Goal: Book appointment/travel/reservation

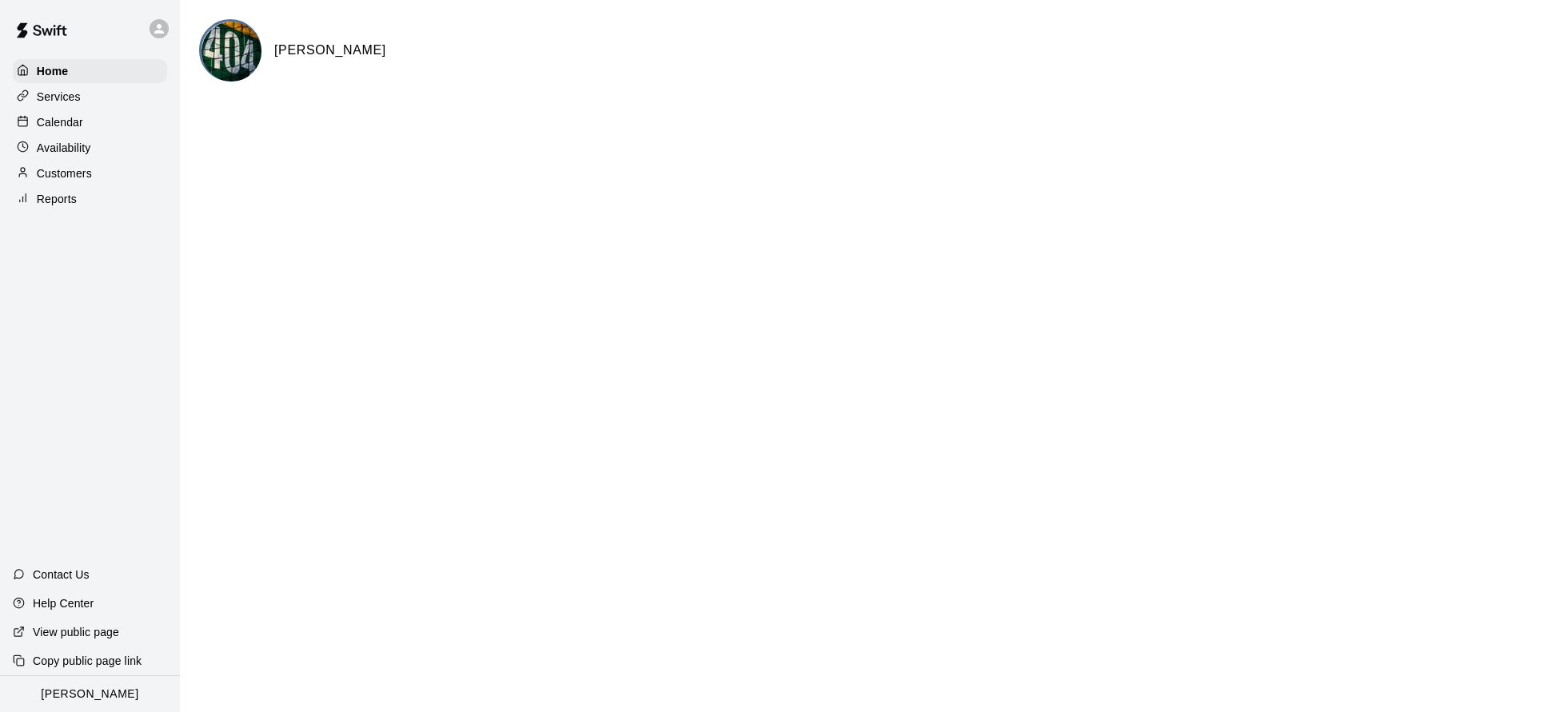
drag, startPoint x: 477, startPoint y: 130, endPoint x: 447, endPoint y: 52, distance: 83.6
click at [479, 124] on html "Home Services Calendar Availability Customers Reports Contact Us Help Center Vi…" at bounding box center [784, 63] width 1568 height 128
click at [63, 124] on p "Calendar" at bounding box center [59, 122] width 47 height 16
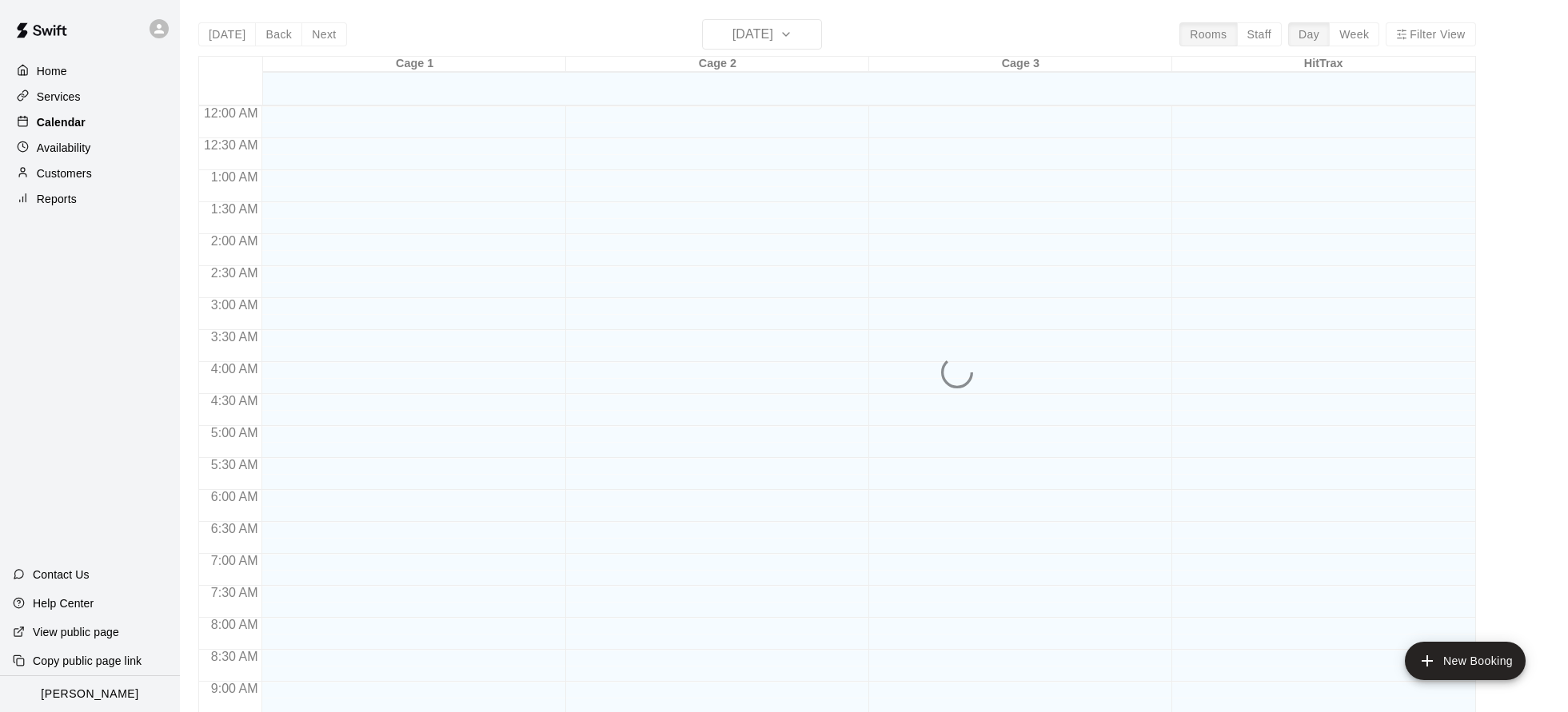
scroll to position [862, 0]
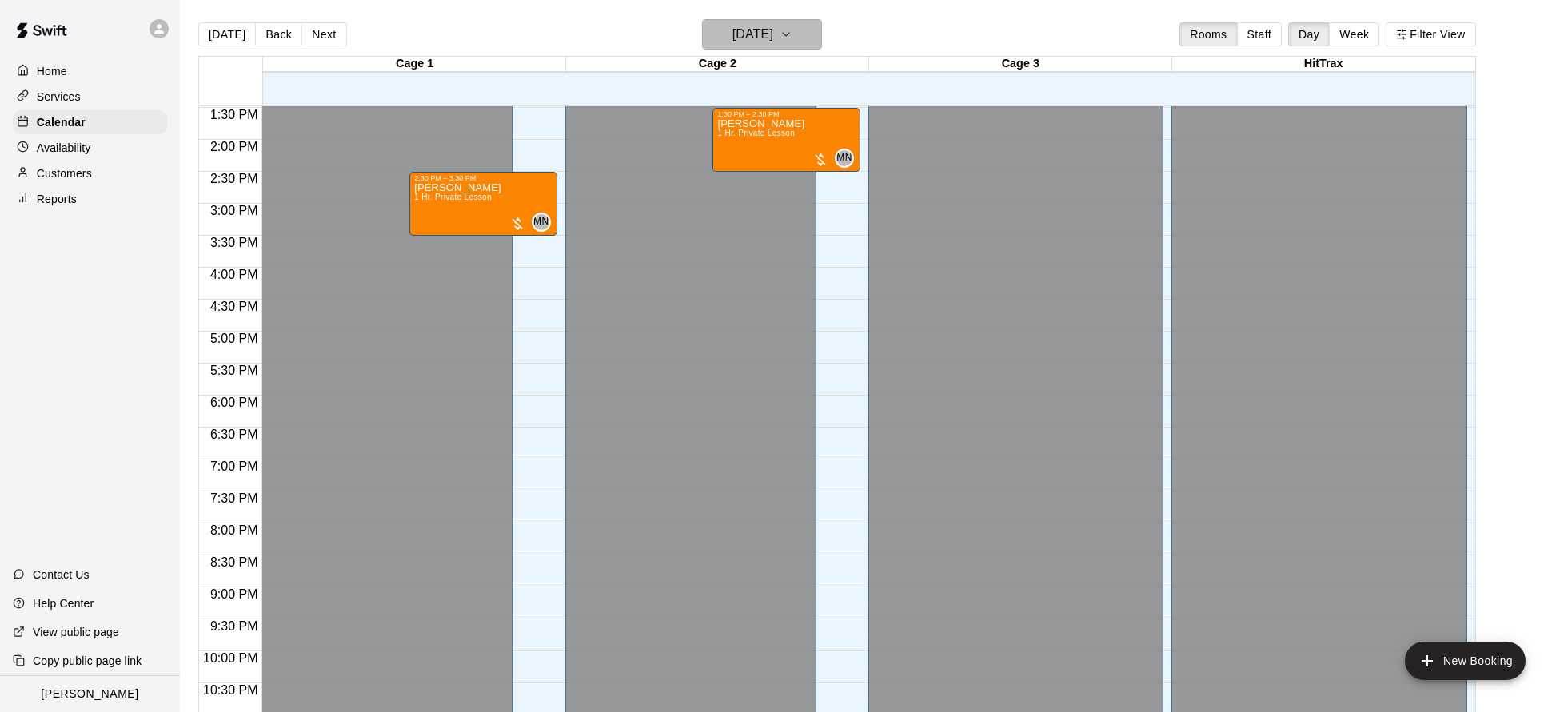
click at [732, 36] on h6 "[DATE]" at bounding box center [753, 34] width 41 height 22
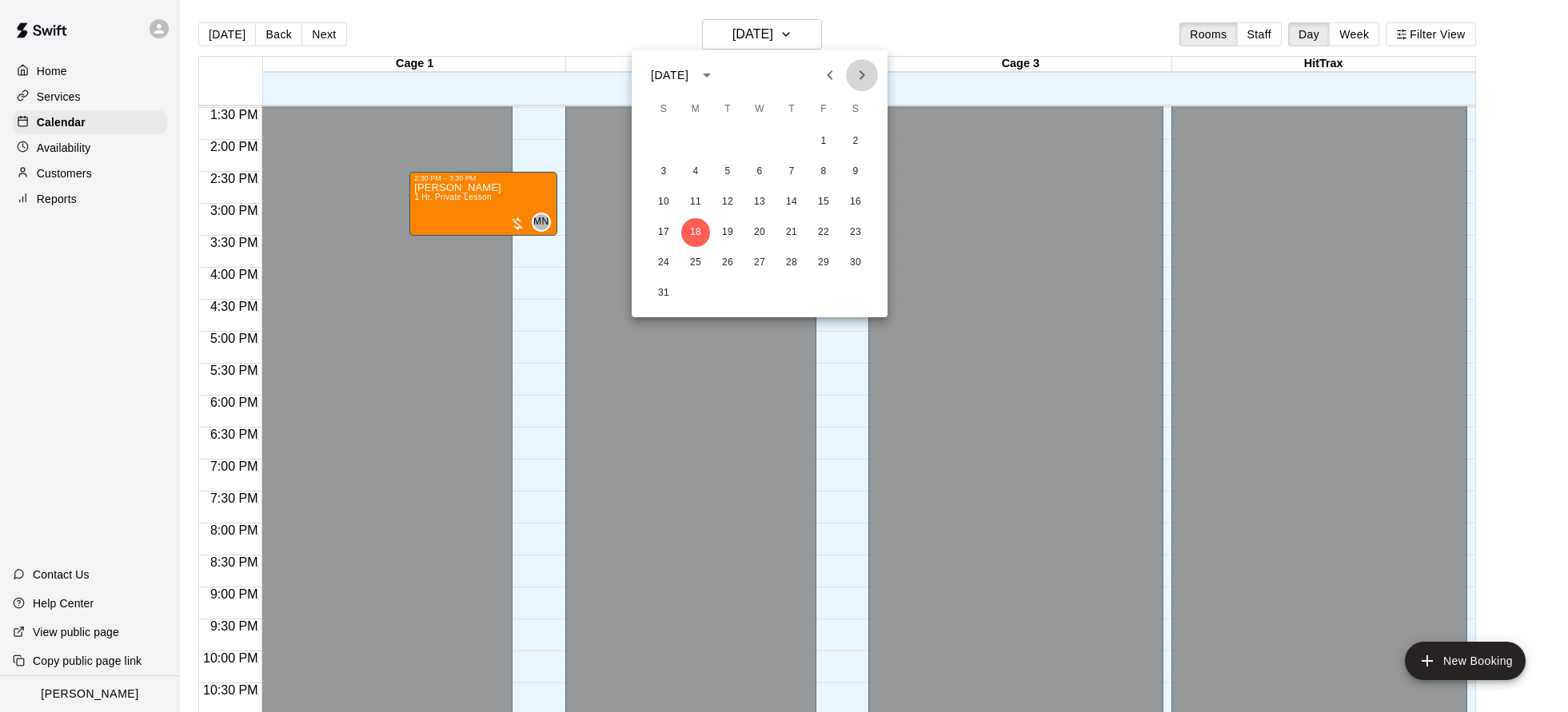
click at [861, 75] on icon "Next month" at bounding box center [862, 75] width 19 height 19
click at [860, 75] on icon "Next month" at bounding box center [862, 75] width 19 height 19
click at [664, 169] on button "2" at bounding box center [664, 172] width 29 height 29
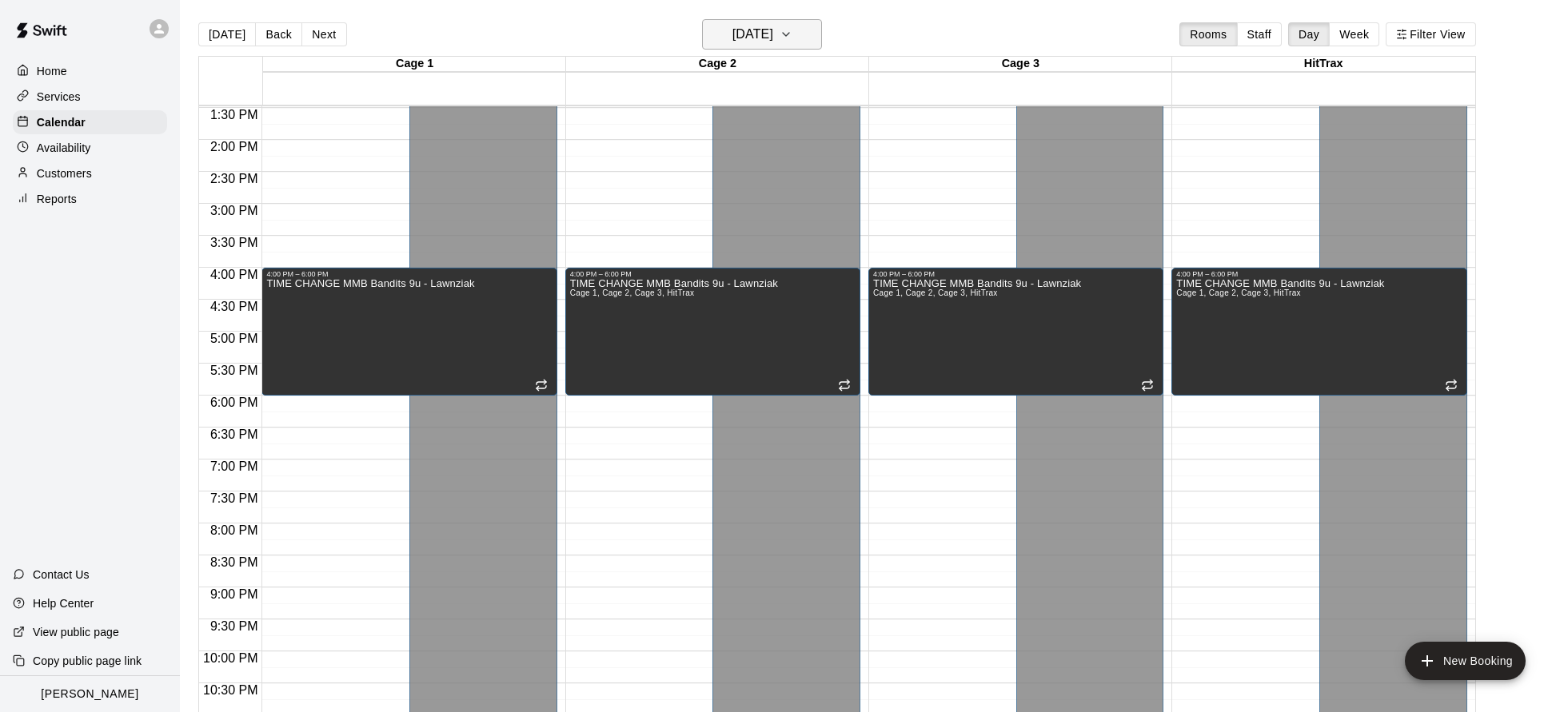
click at [749, 35] on h6 "[DATE]" at bounding box center [753, 34] width 41 height 22
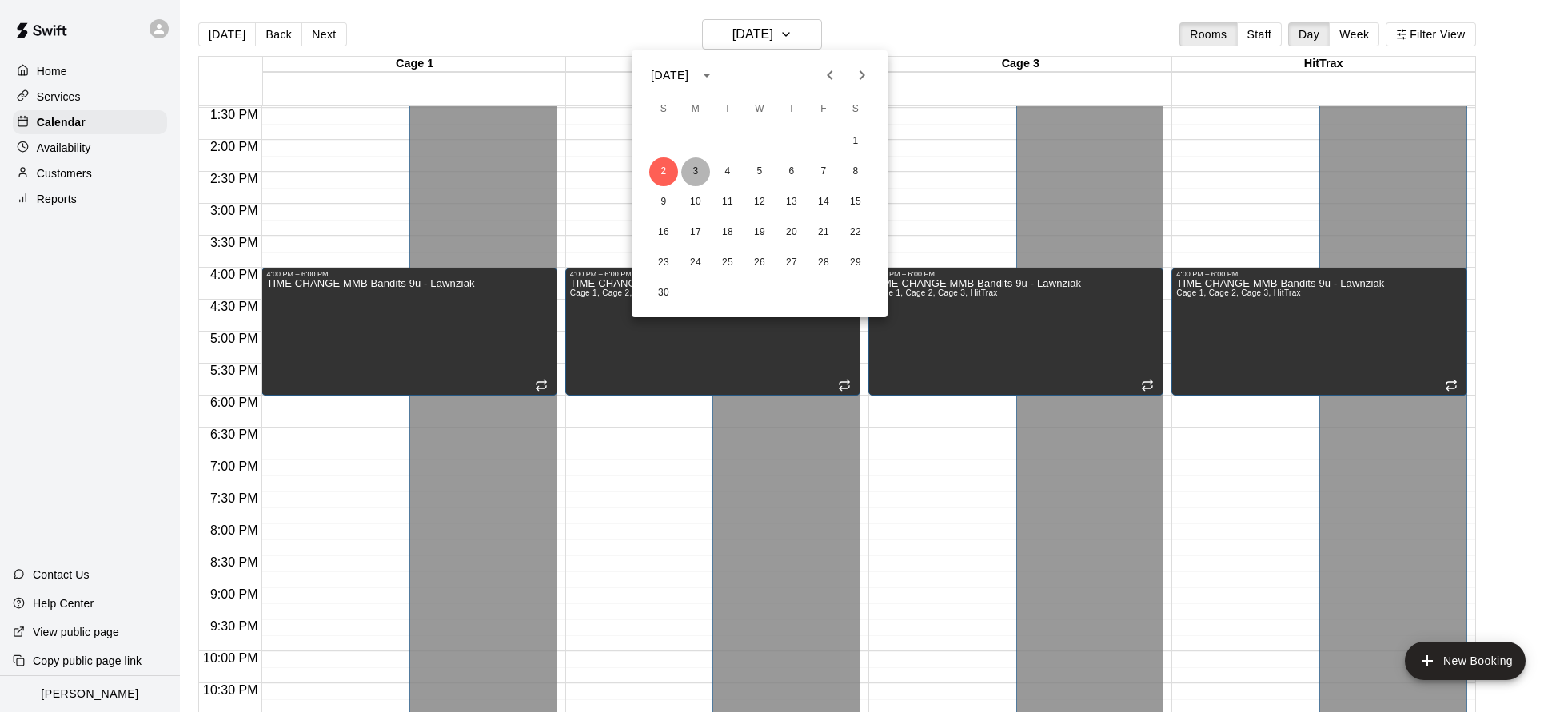
click at [697, 169] on button "3" at bounding box center [695, 172] width 29 height 29
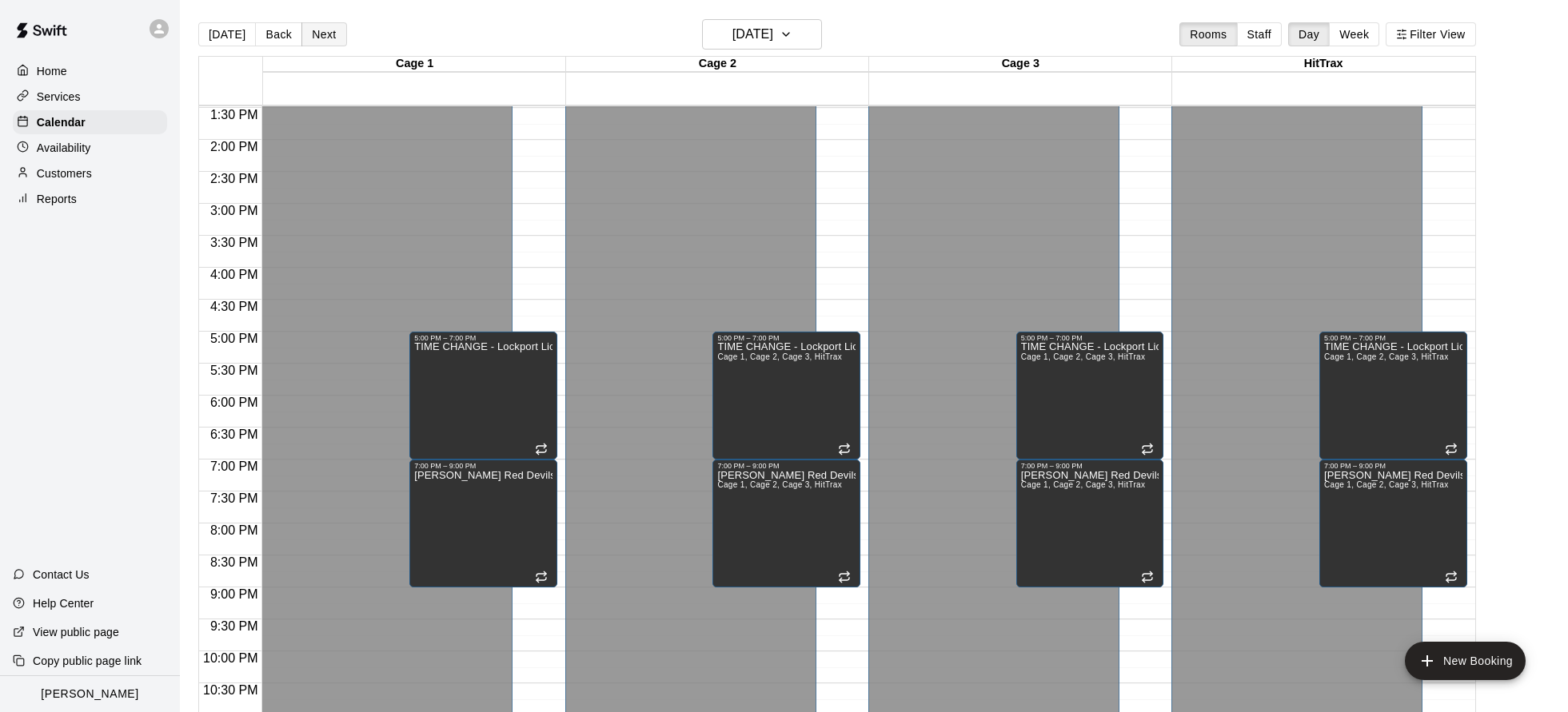
click at [318, 26] on button "Next" at bounding box center [323, 34] width 45 height 24
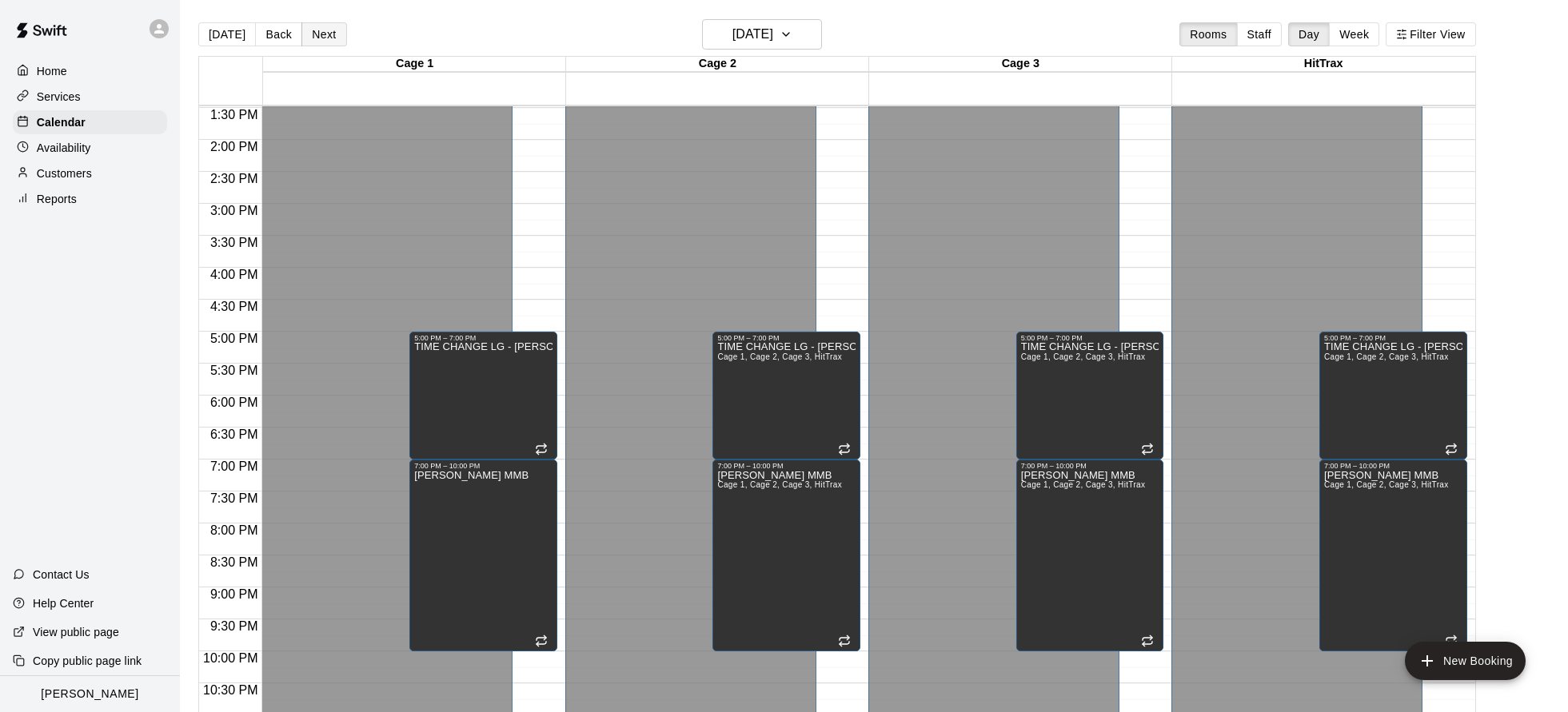
click at [330, 36] on button "Next" at bounding box center [323, 34] width 45 height 24
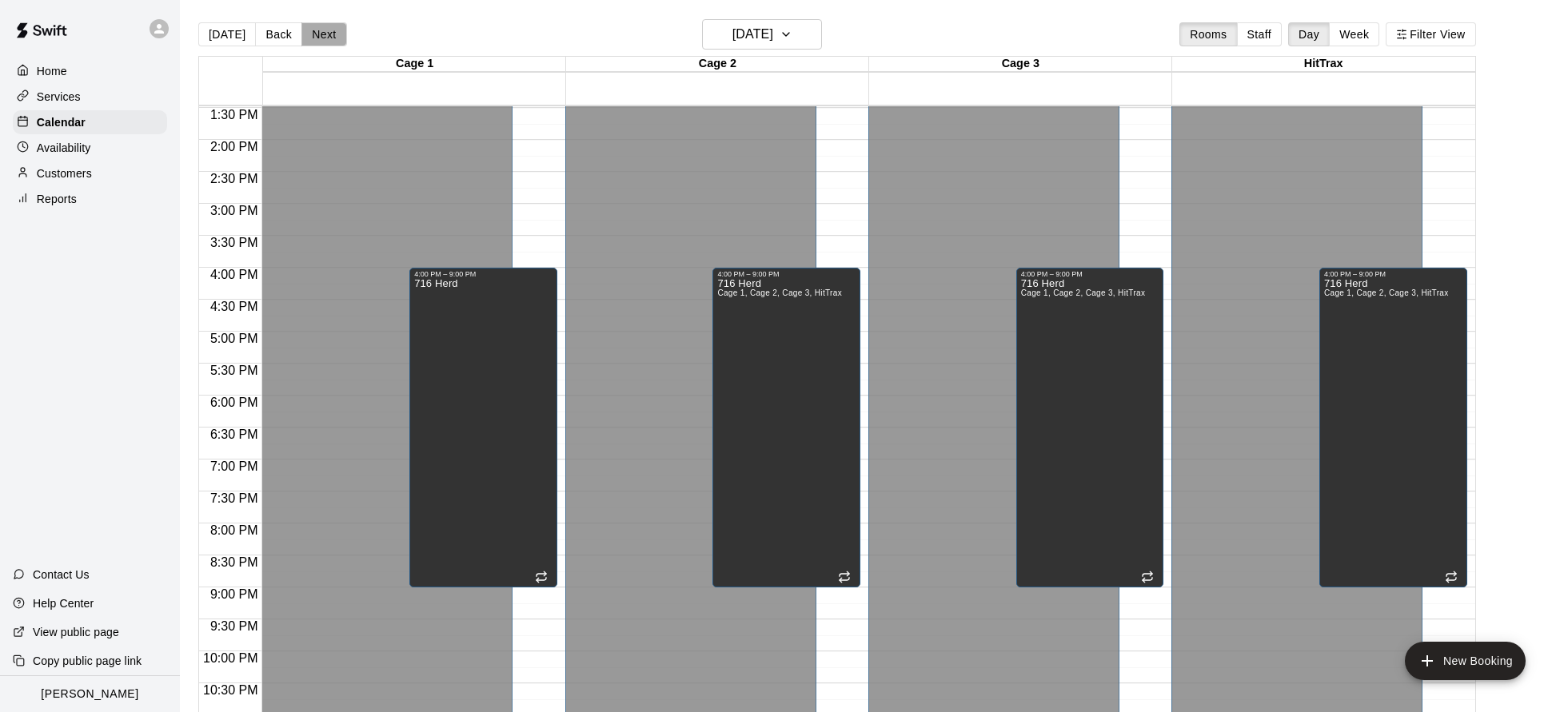
click at [330, 36] on button "Next" at bounding box center [323, 34] width 45 height 24
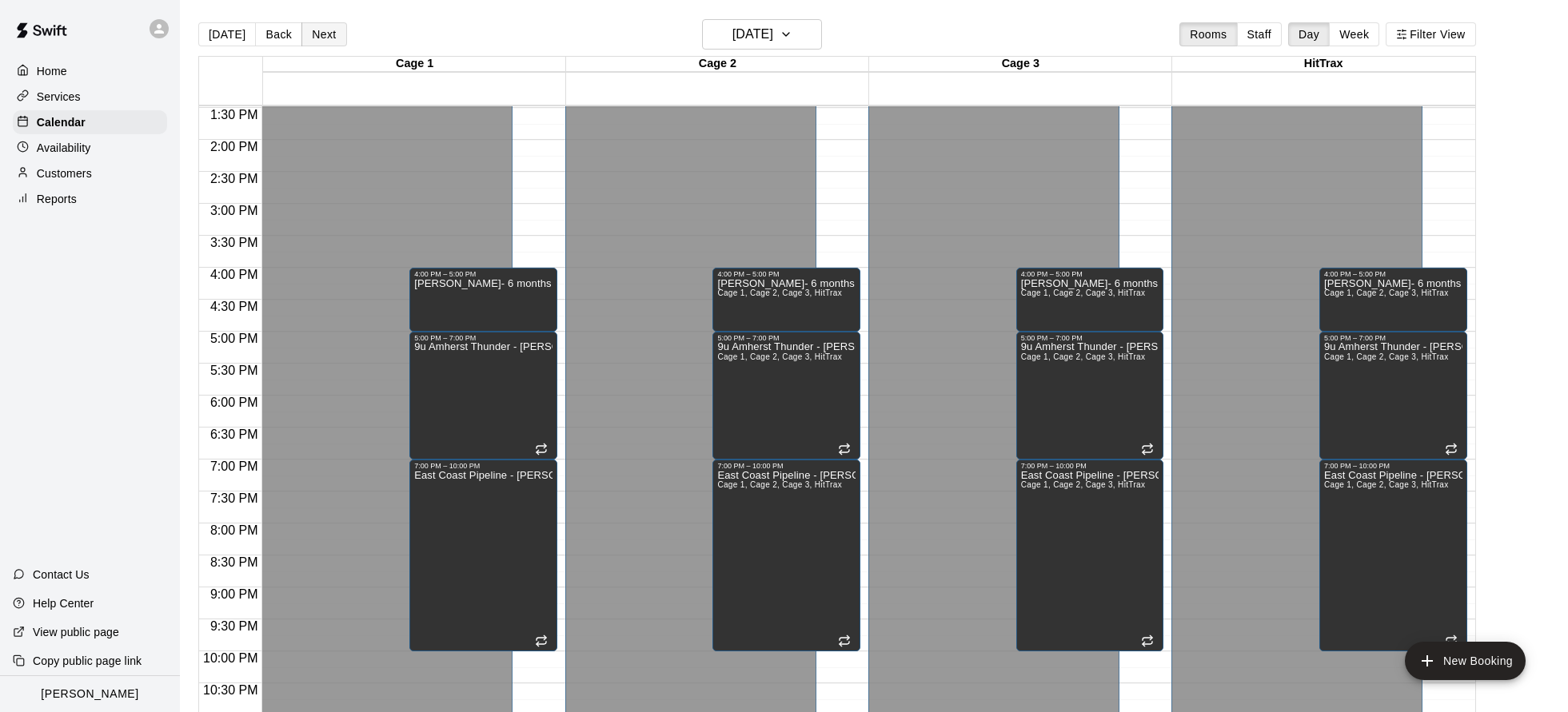
click at [330, 36] on button "Next" at bounding box center [323, 34] width 45 height 24
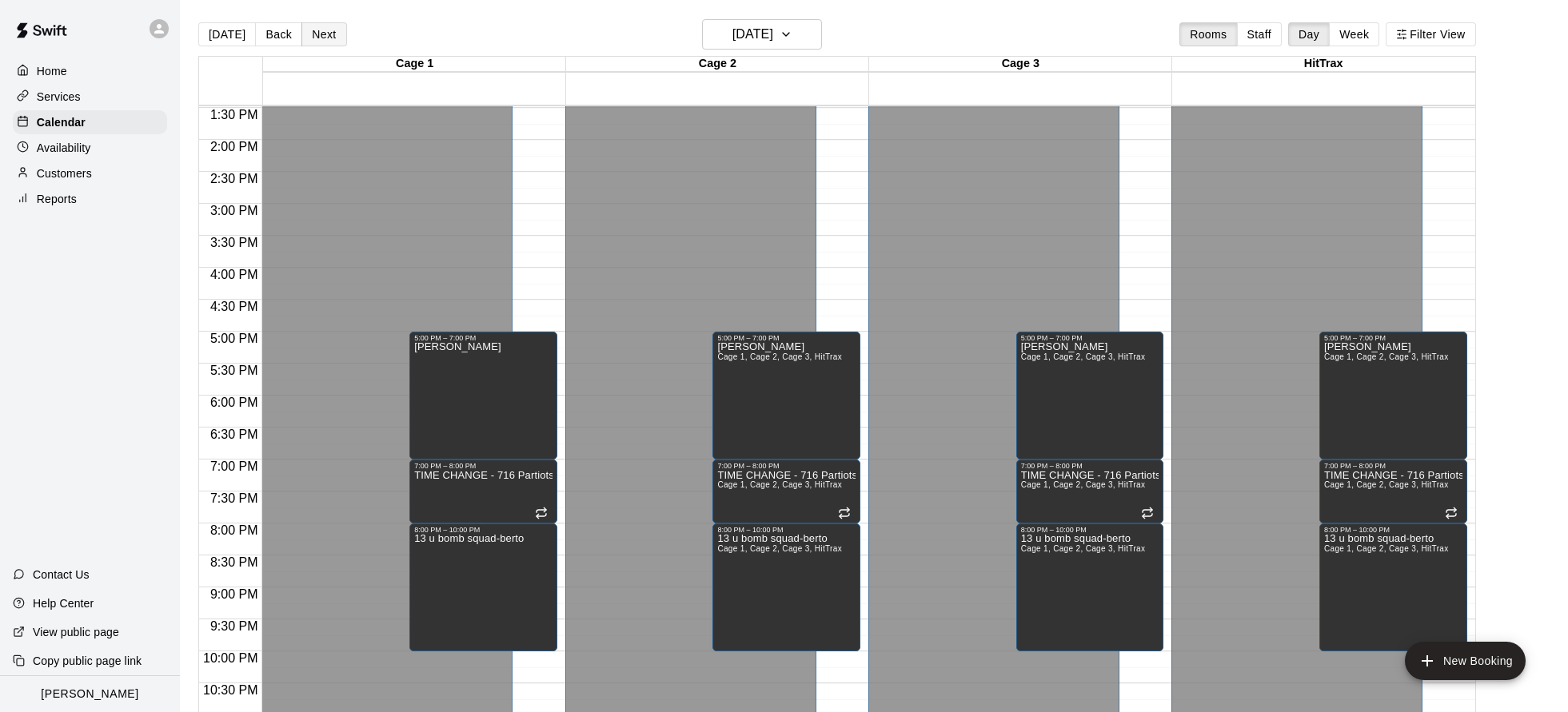
click at [329, 32] on button "Next" at bounding box center [323, 34] width 45 height 24
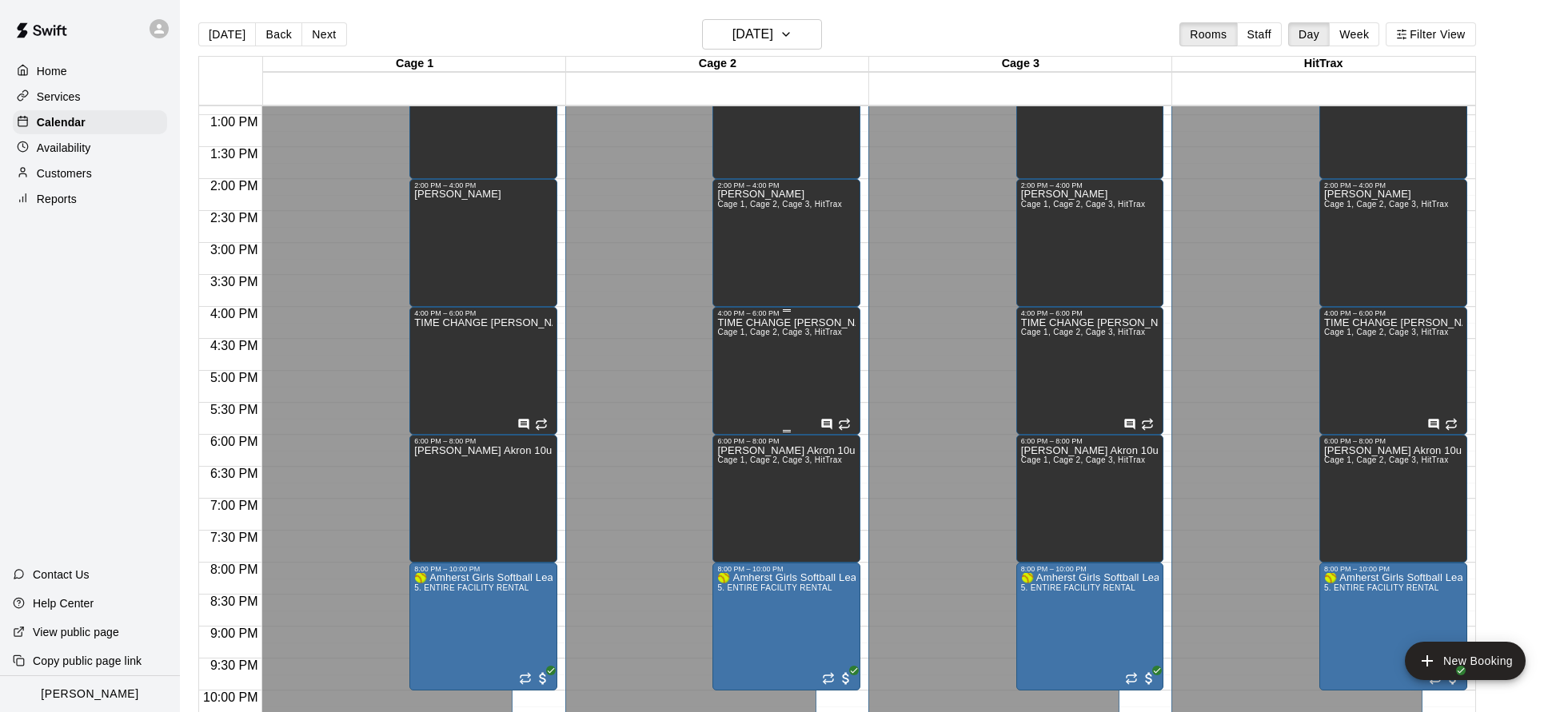
scroll to position [824, 0]
click at [320, 27] on button "Next" at bounding box center [323, 34] width 45 height 24
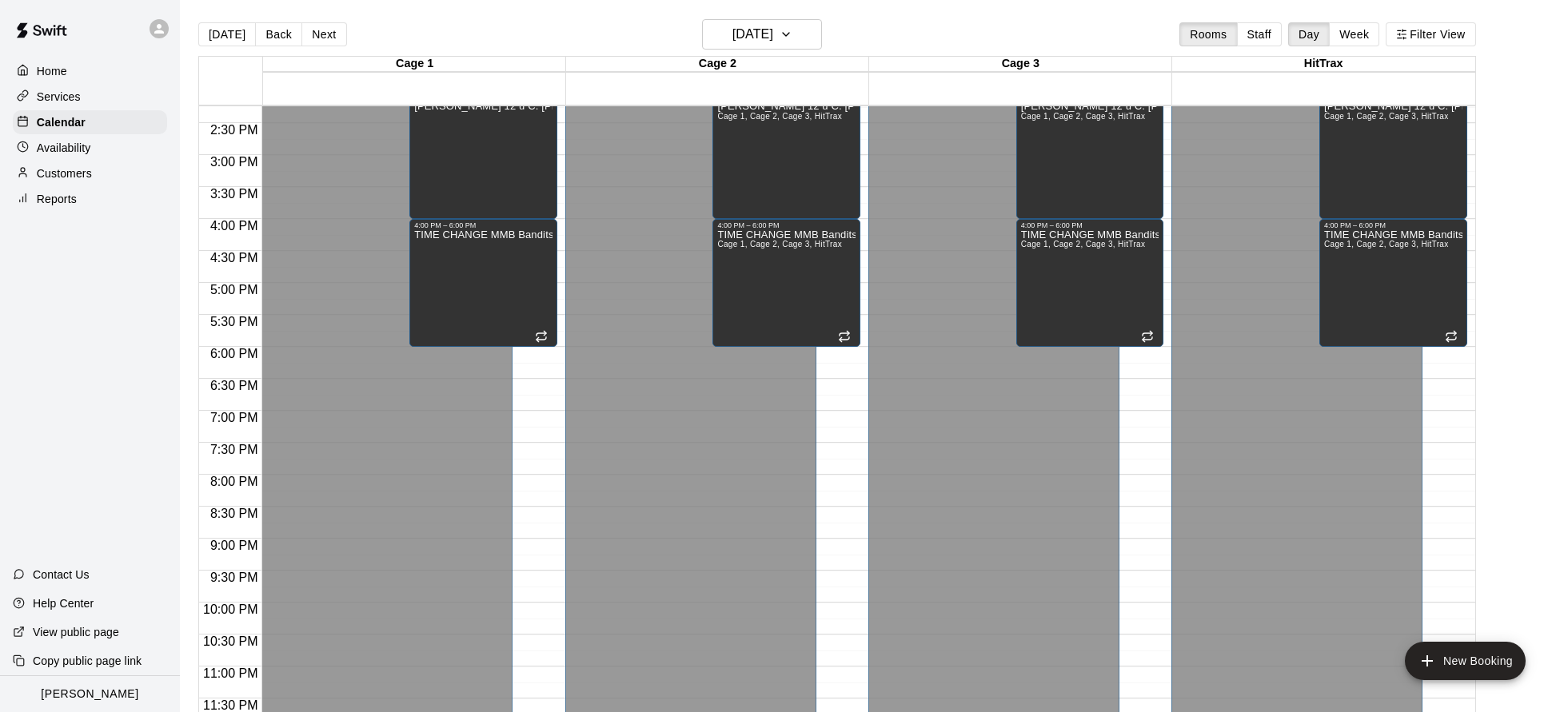
scroll to position [25, 0]
